Goal: Task Accomplishment & Management: Complete application form

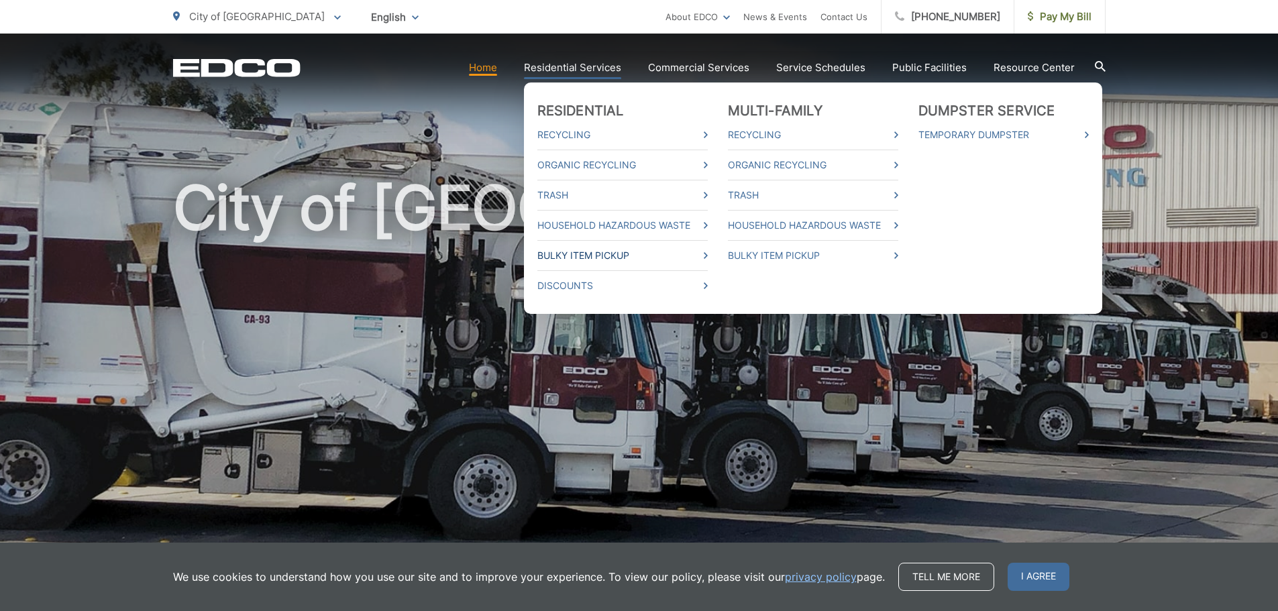
click at [642, 250] on link "Bulky Item Pickup" at bounding box center [622, 255] width 170 height 16
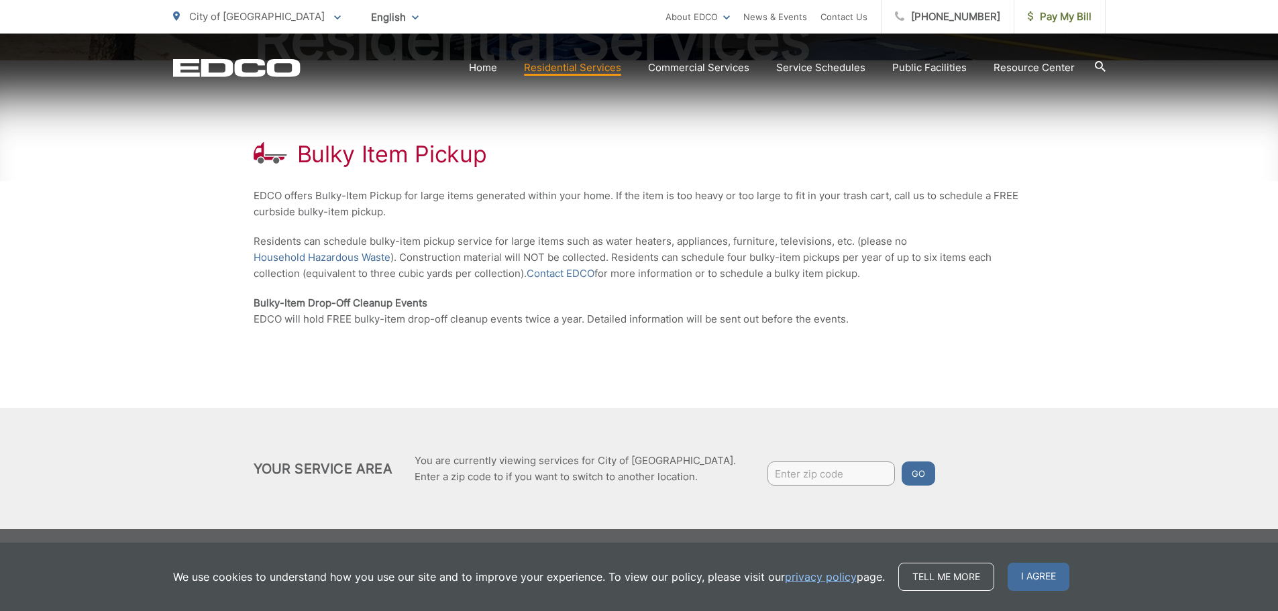
scroll to position [209, 0]
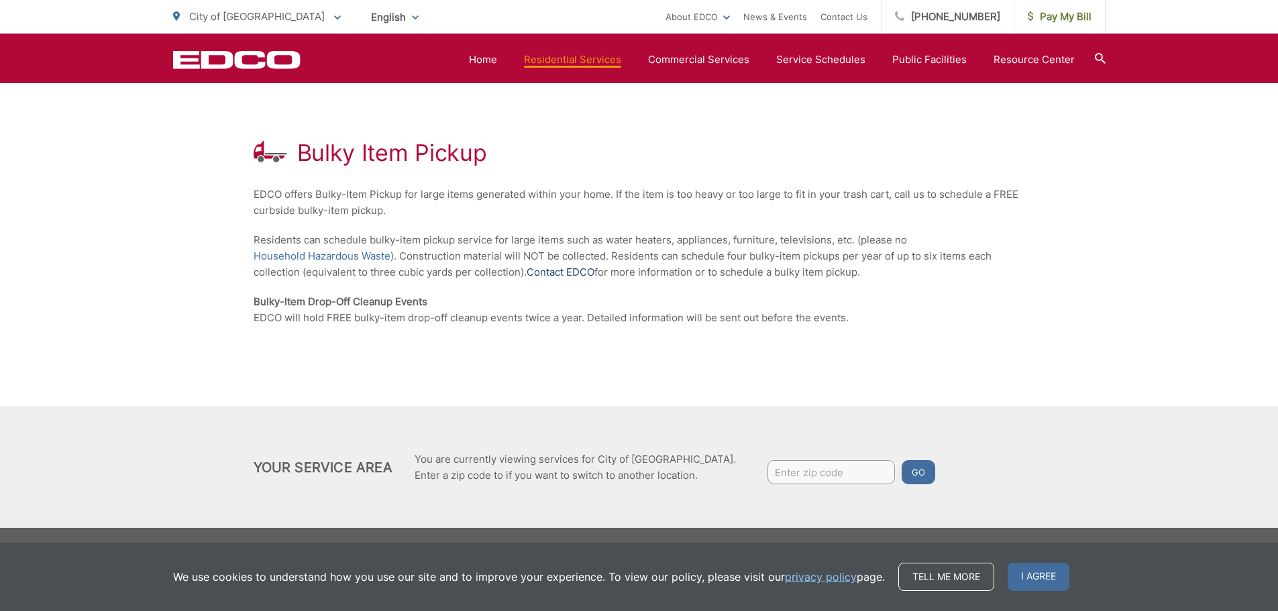
click at [541, 274] on link "Contact EDCO" at bounding box center [560, 272] width 68 height 16
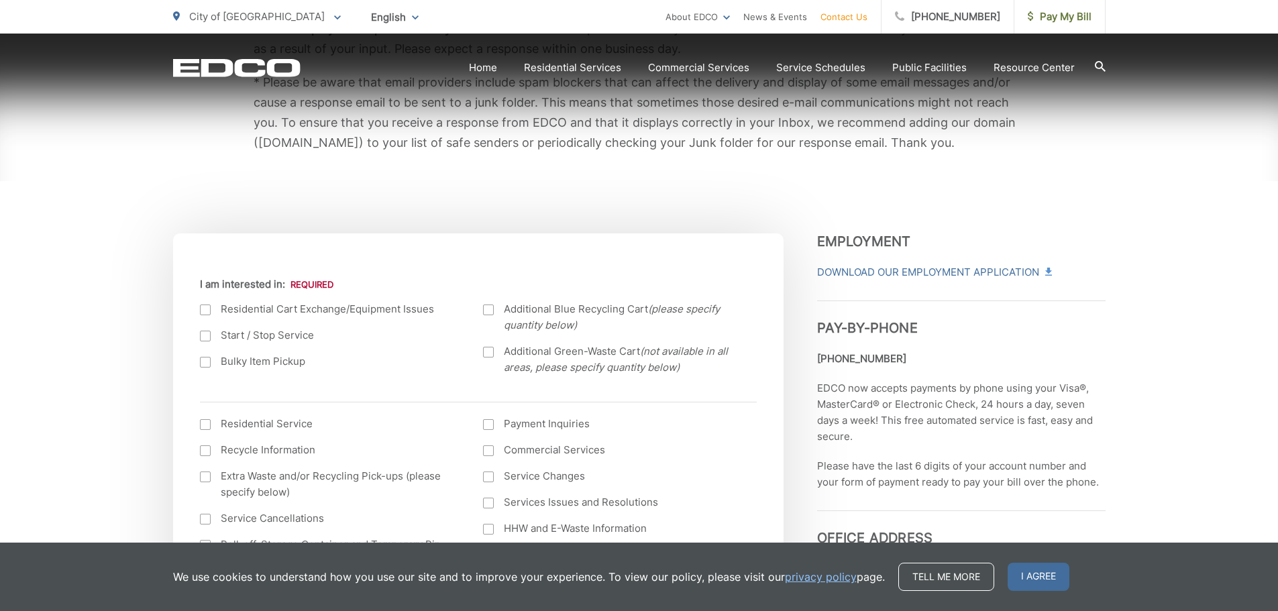
scroll to position [335, 0]
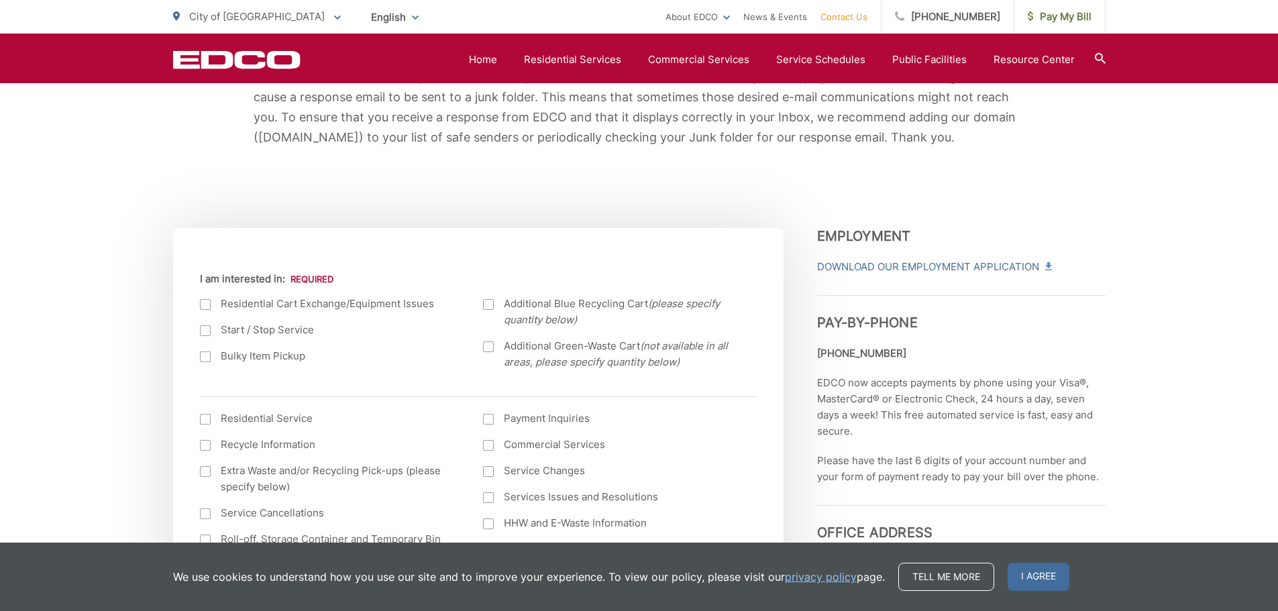
click at [203, 354] on div at bounding box center [205, 356] width 11 height 11
click at [0, 0] on input "Bulky Item Pickup" at bounding box center [0, 0] width 0 height 0
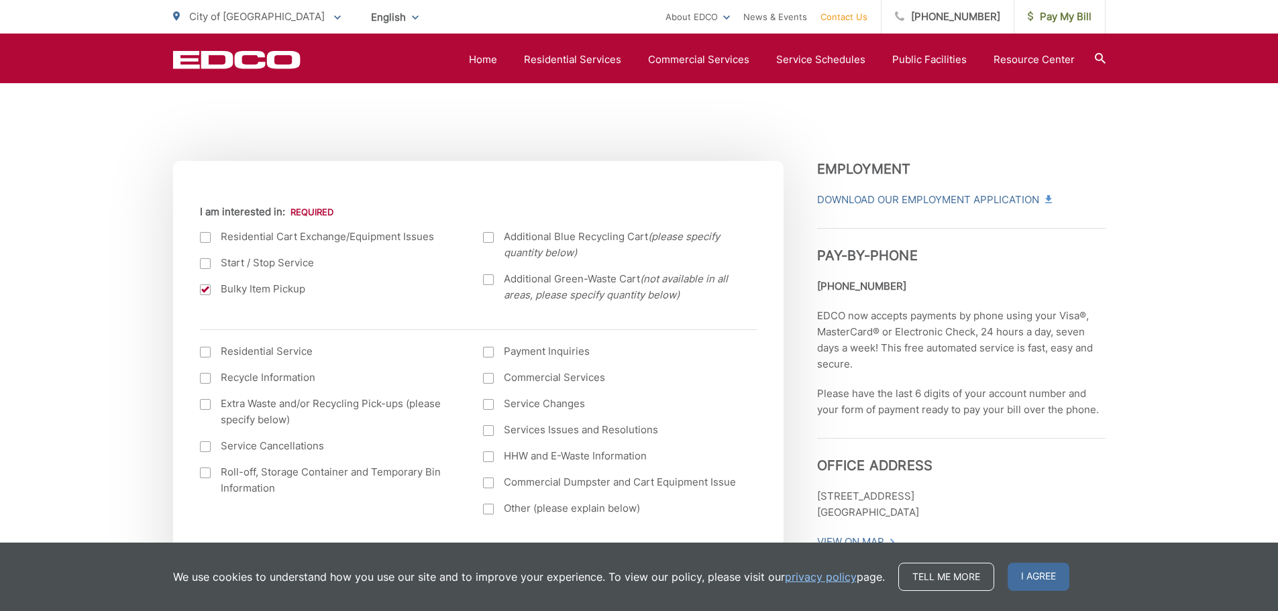
click at [209, 353] on div at bounding box center [205, 352] width 11 height 11
click at [0, 0] on input "I am interested in: (continued) *" at bounding box center [0, 0] width 0 height 0
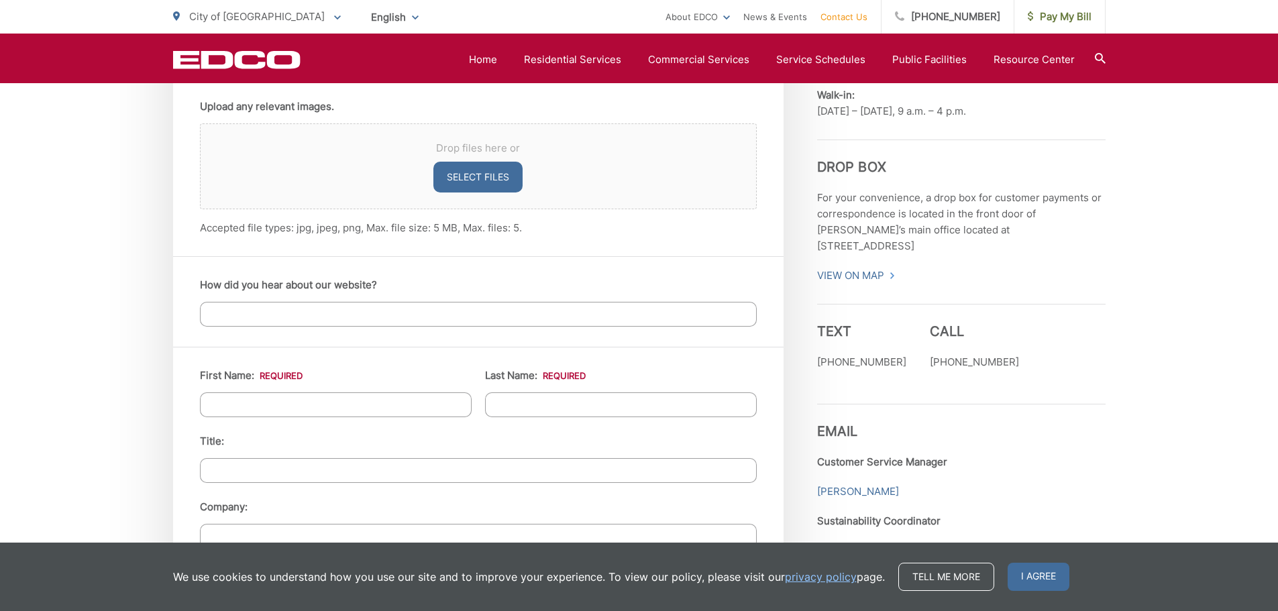
scroll to position [1006, 0]
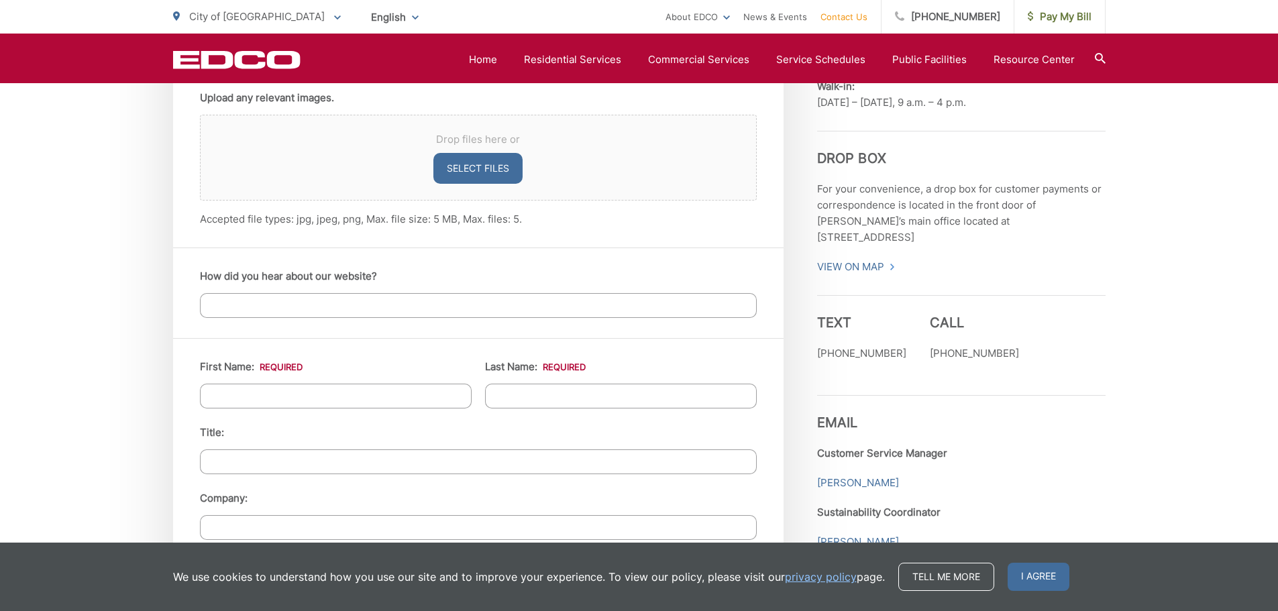
click at [260, 390] on input "First Name: *" at bounding box center [336, 396] width 272 height 25
type input "mary"
type input "meier"
type input "754 Granite Hills Circle"
type input "El Cajon"
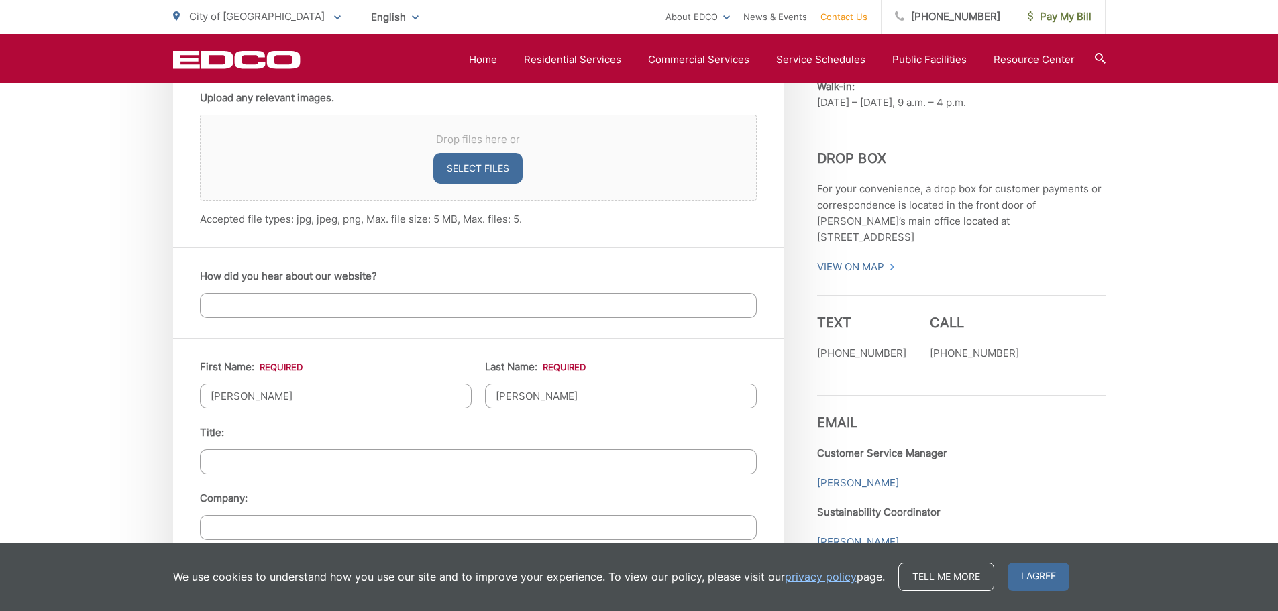
type input "92019"
type input "(619) 994-9120"
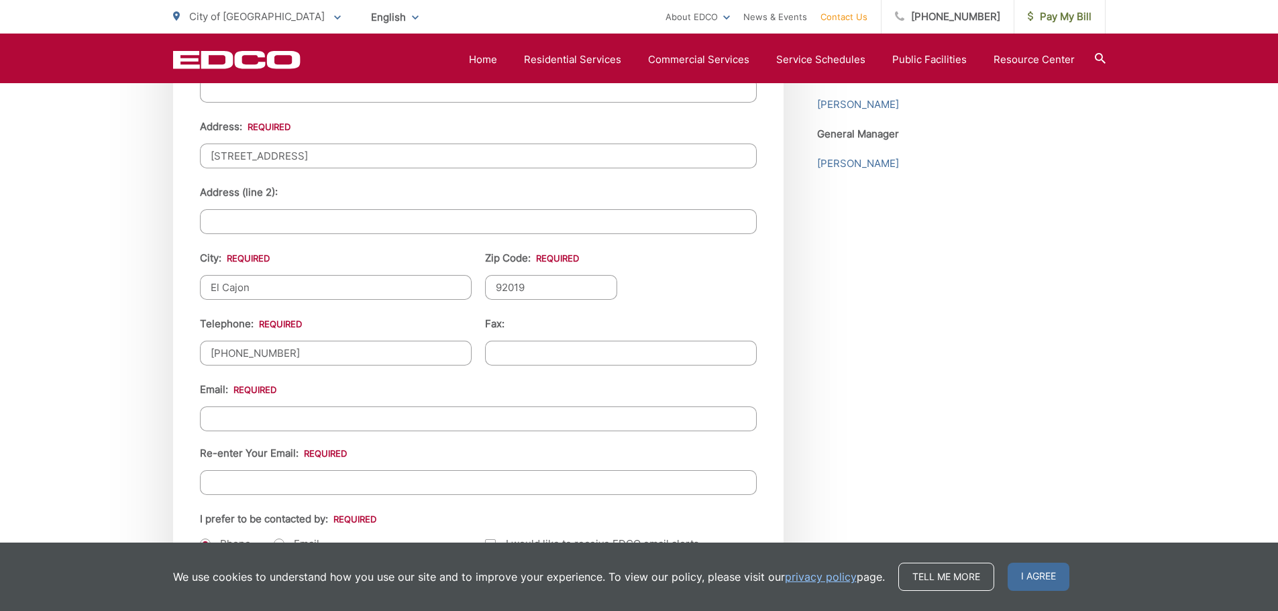
scroll to position [1476, 0]
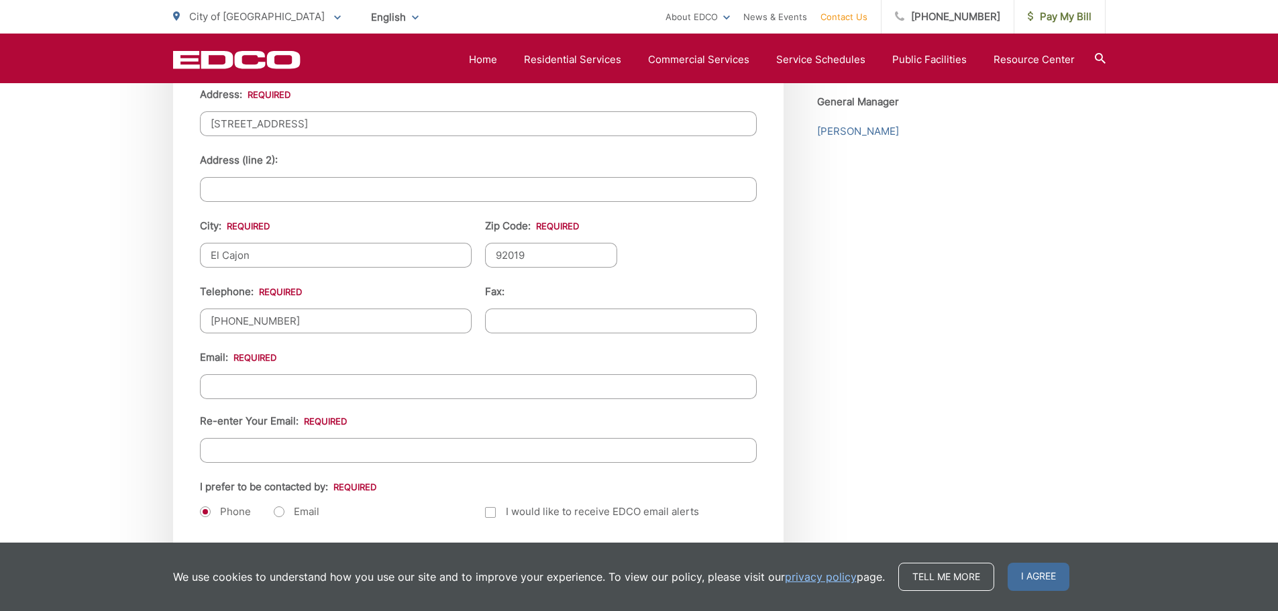
click at [271, 390] on input "Email *" at bounding box center [478, 386] width 557 height 25
drag, startPoint x: 352, startPoint y: 388, endPoint x: 184, endPoint y: 385, distance: 167.7
click at [184, 385] on div "First Name: * mary Last Name: * meier Title: Company: Address: * 754 Granite Hi…" at bounding box center [478, 206] width 610 height 674
type input "marymeier73@gmail.com"
click at [261, 461] on input "Re-enter Your Email:" at bounding box center [478, 450] width 557 height 25
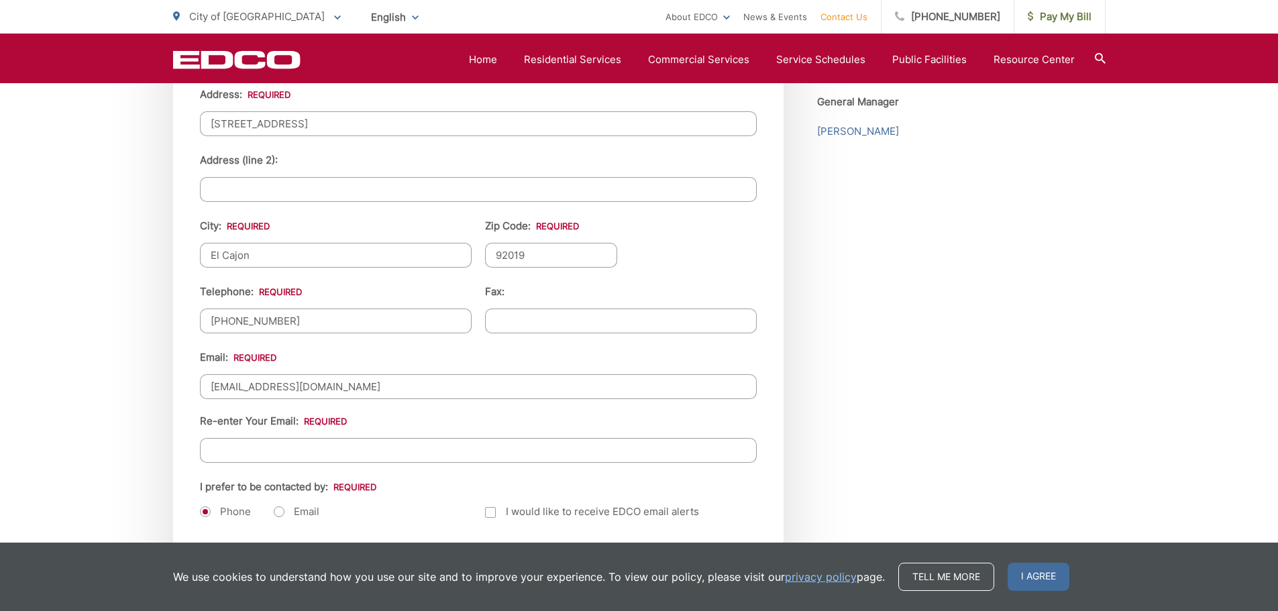
paste input "marymeier73@gmail.com"
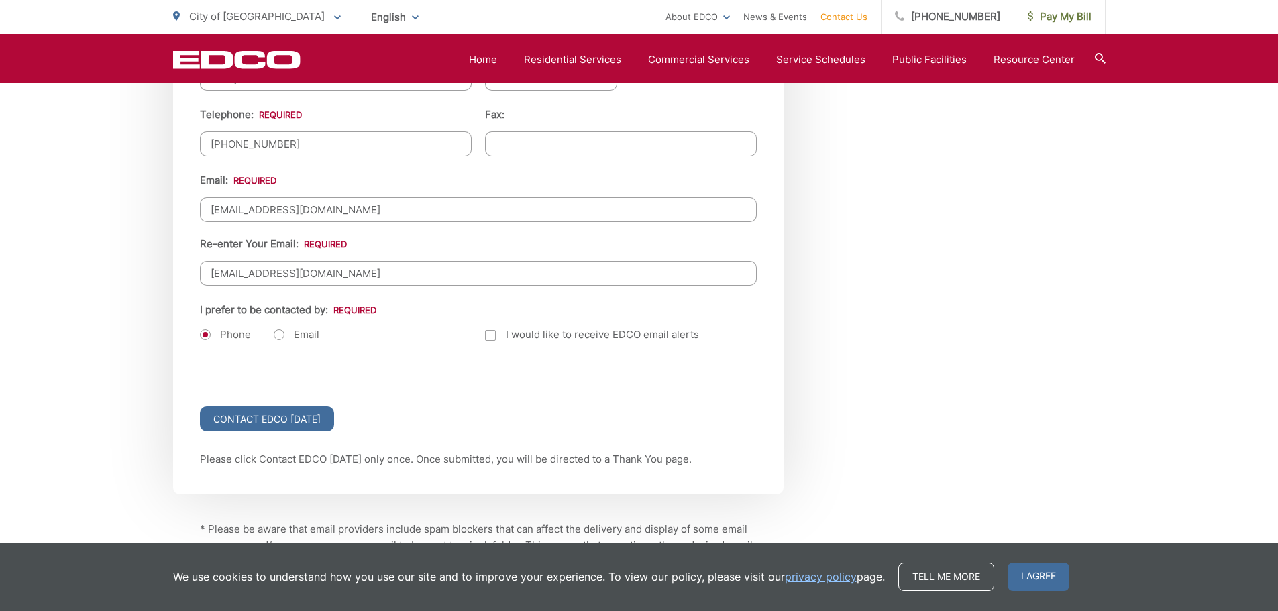
scroll to position [1677, 0]
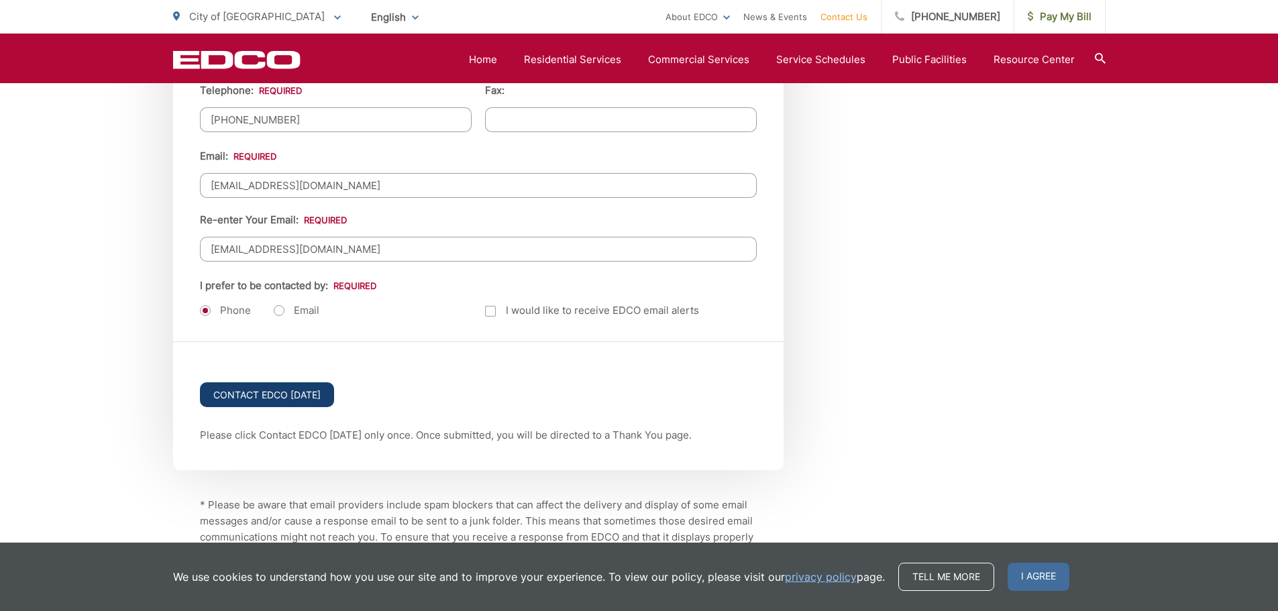
type input "marymeier73@gmail.com"
click at [309, 390] on input "Contact EDCO Today" at bounding box center [267, 394] width 134 height 25
